Goal: Find specific page/section: Find specific page/section

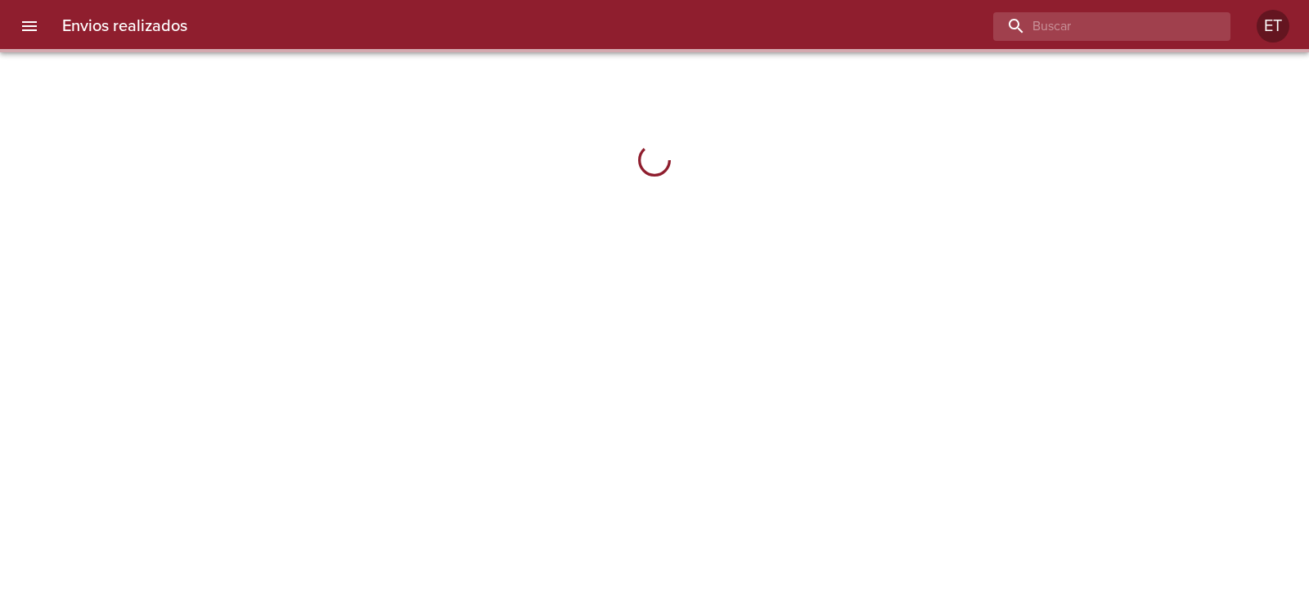
click at [1133, 31] on input "buscar" at bounding box center [1097, 26] width 209 height 29
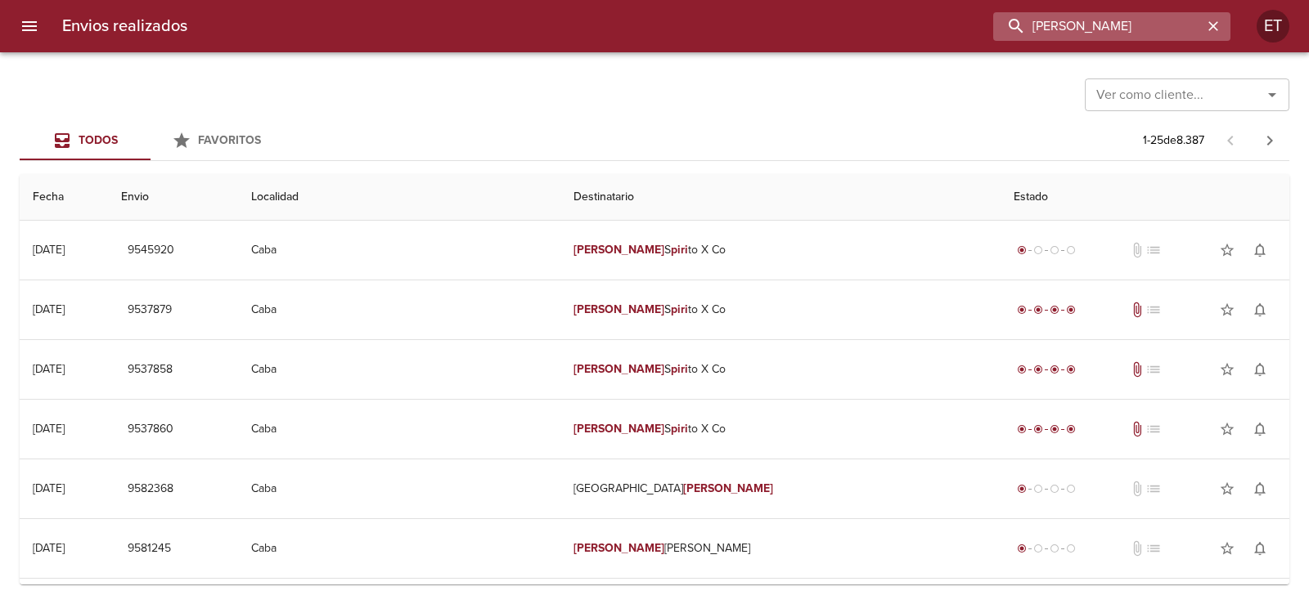
click at [1095, 25] on input "[PERSON_NAME]" at bounding box center [1097, 26] width 209 height 29
type input "[PERSON_NAME]"
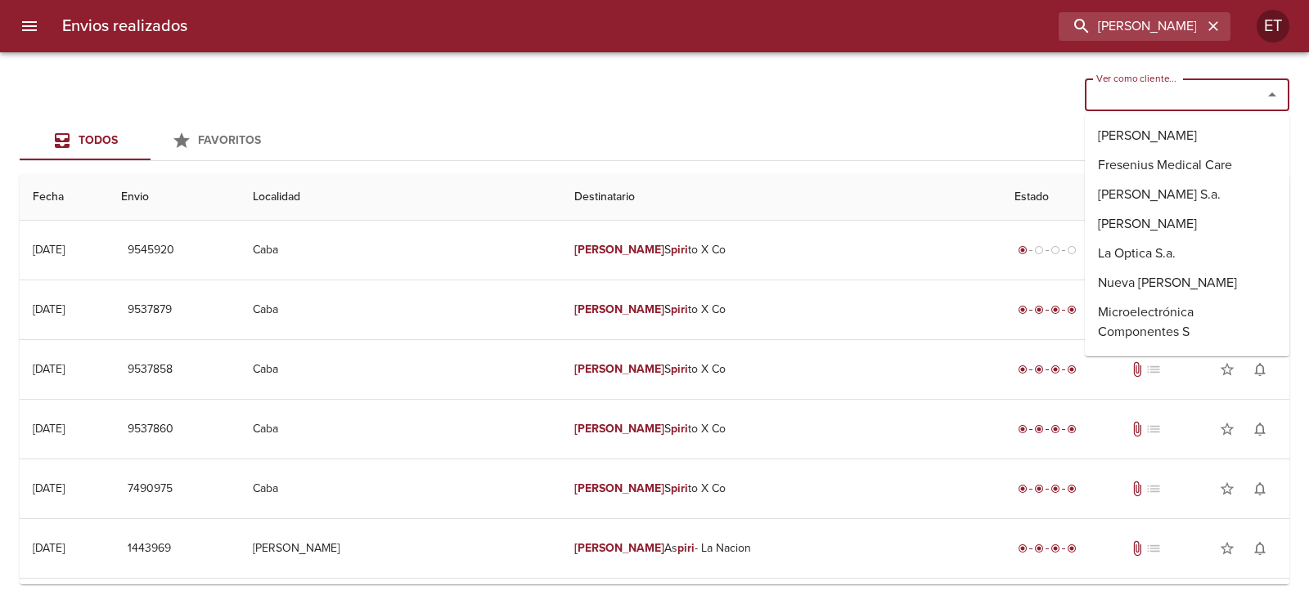
click at [1165, 95] on input "Ver como cliente..." at bounding box center [1163, 94] width 146 height 23
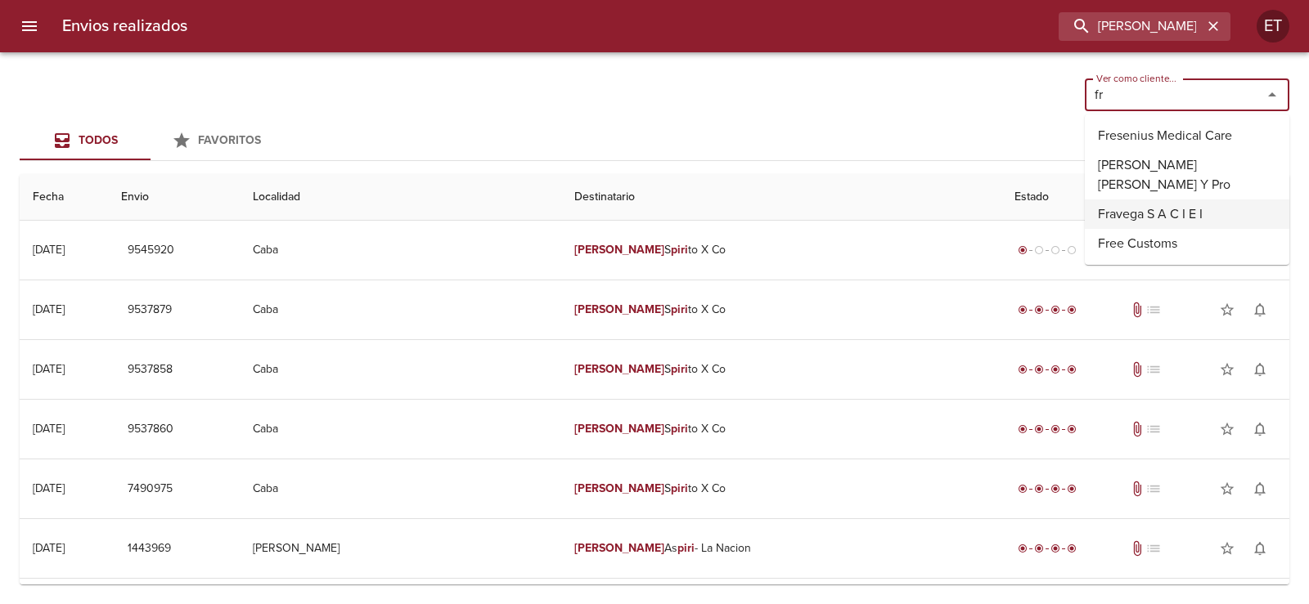
click at [1152, 213] on li "Fravega S A C I E I" at bounding box center [1187, 214] width 204 height 29
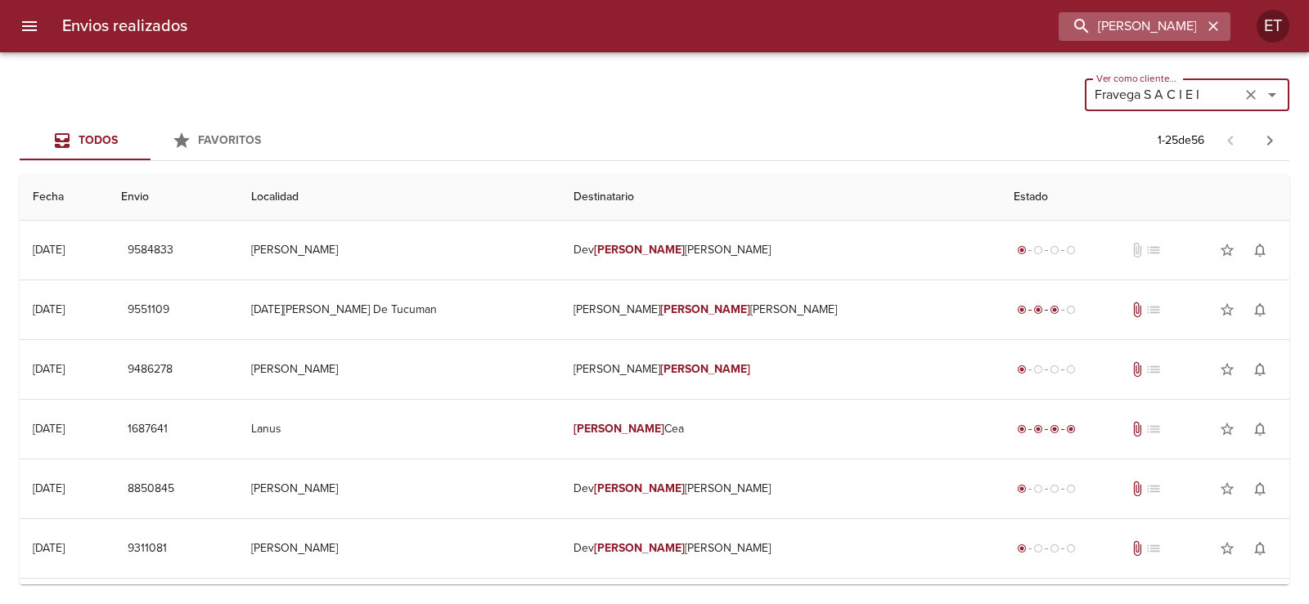
type input "Fravega S A C I E I"
click at [1208, 29] on icon "button" at bounding box center [1213, 26] width 16 height 16
